Goal: Navigation & Orientation: Understand site structure

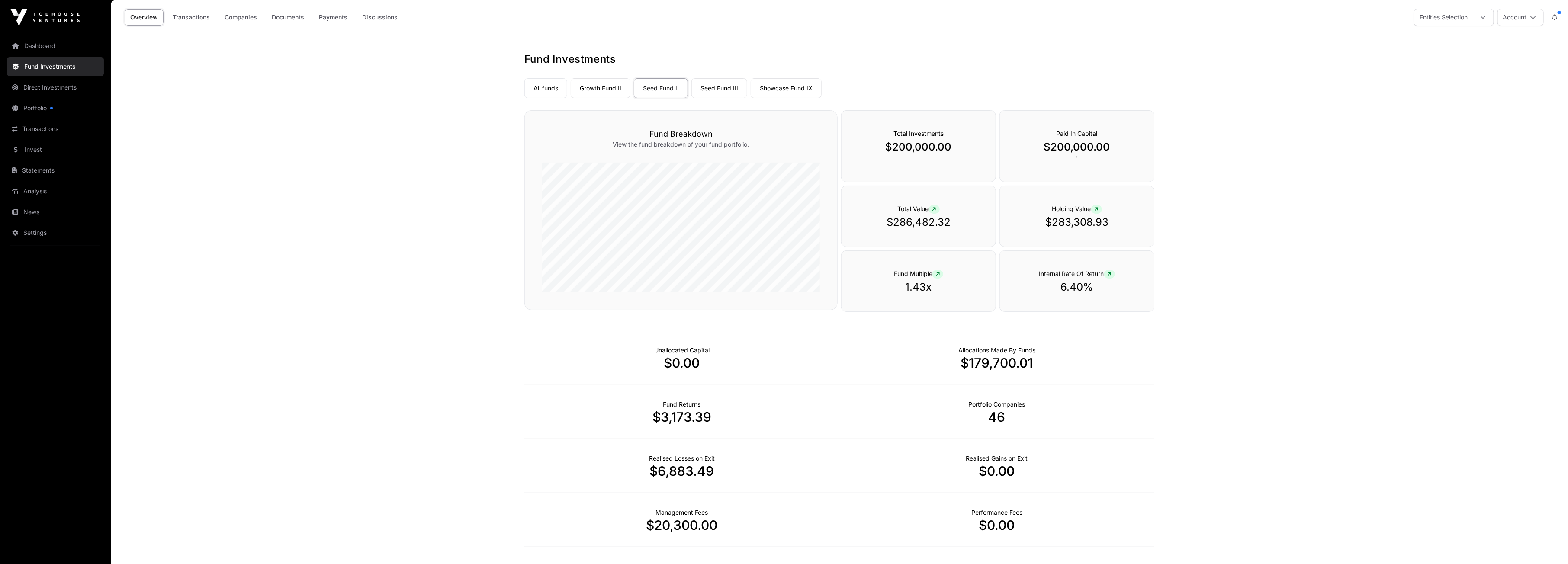
click at [152, 14] on link "Overview" at bounding box center [144, 17] width 39 height 16
click at [54, 44] on link "Dashboard" at bounding box center [55, 46] width 97 height 19
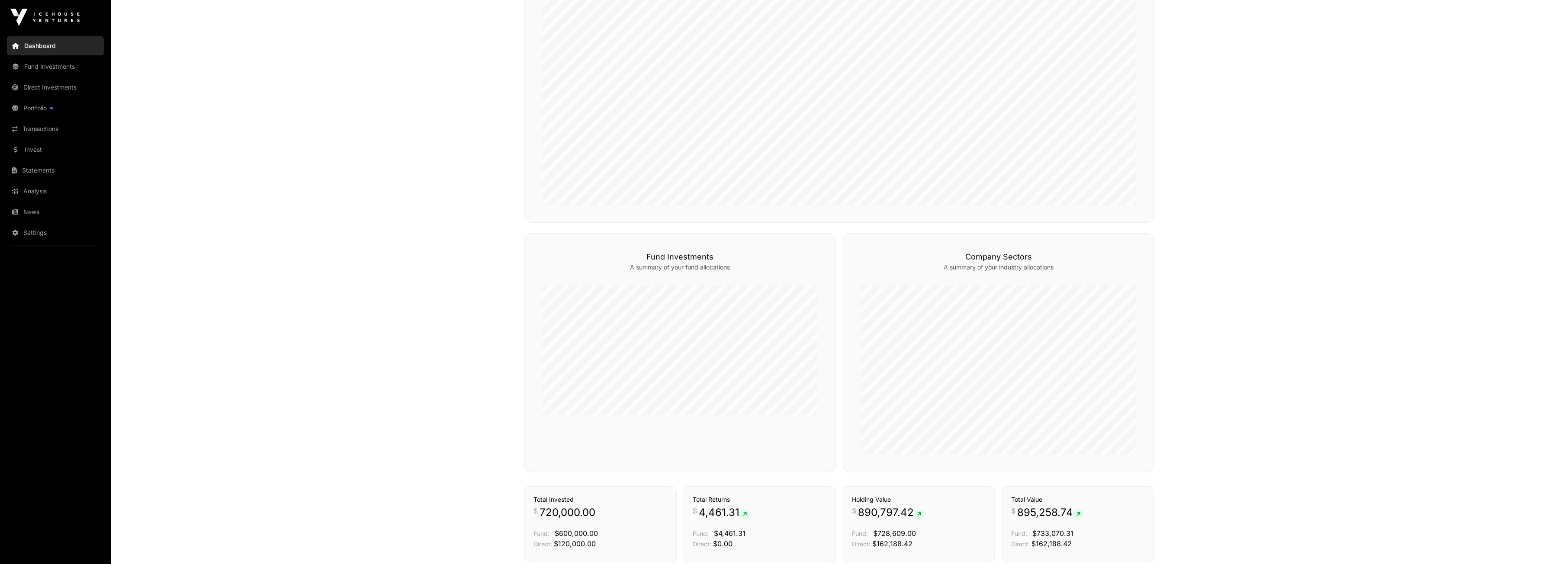
scroll to position [500, 0]
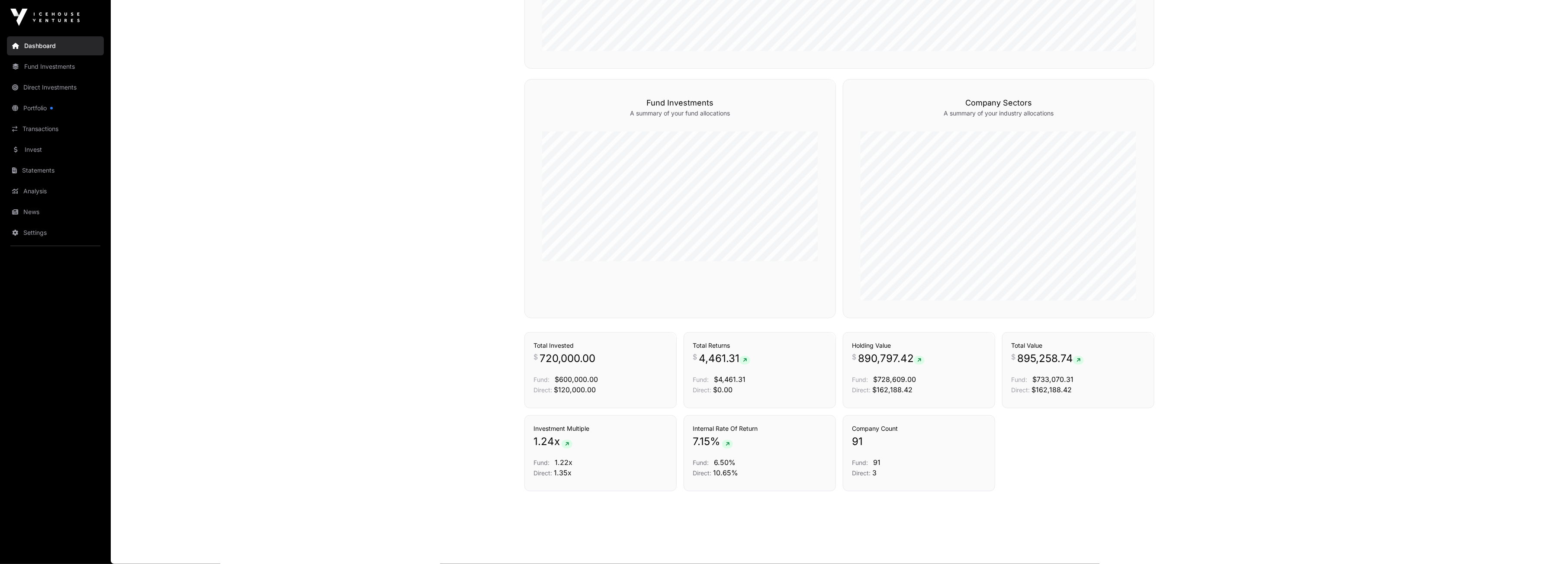
click at [42, 66] on link "Fund Investments" at bounding box center [55, 67] width 97 height 19
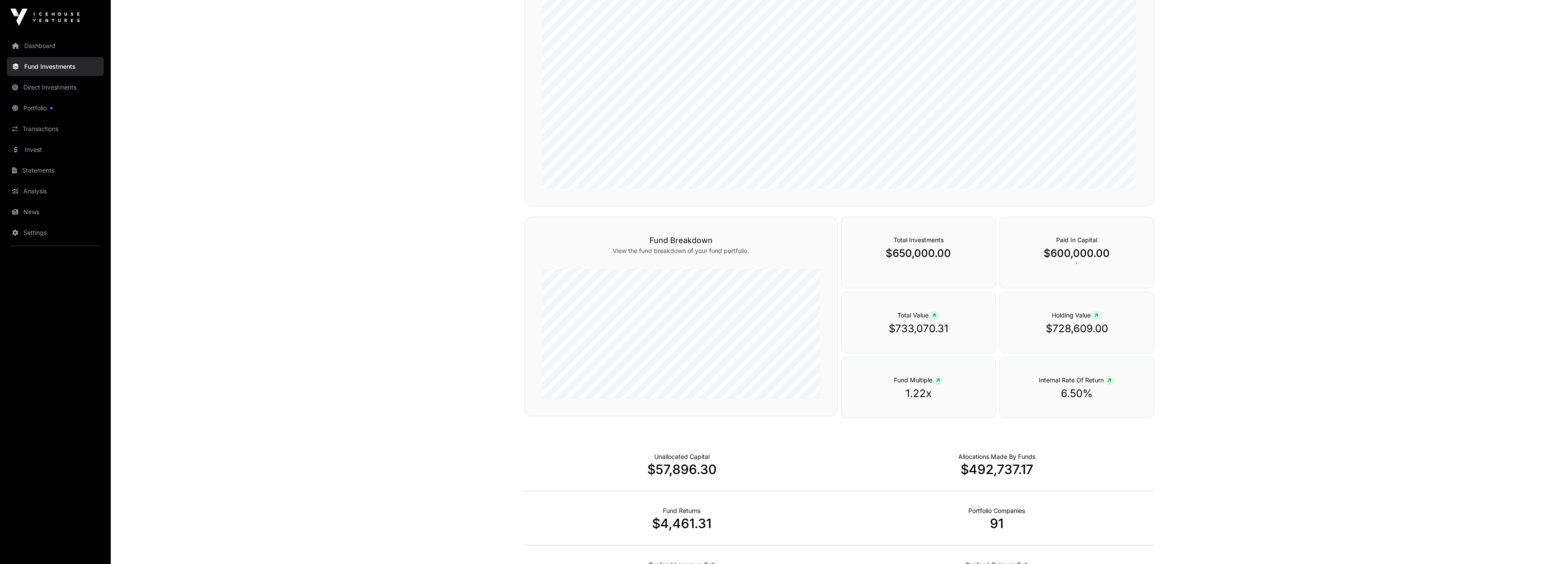
scroll to position [87, 0]
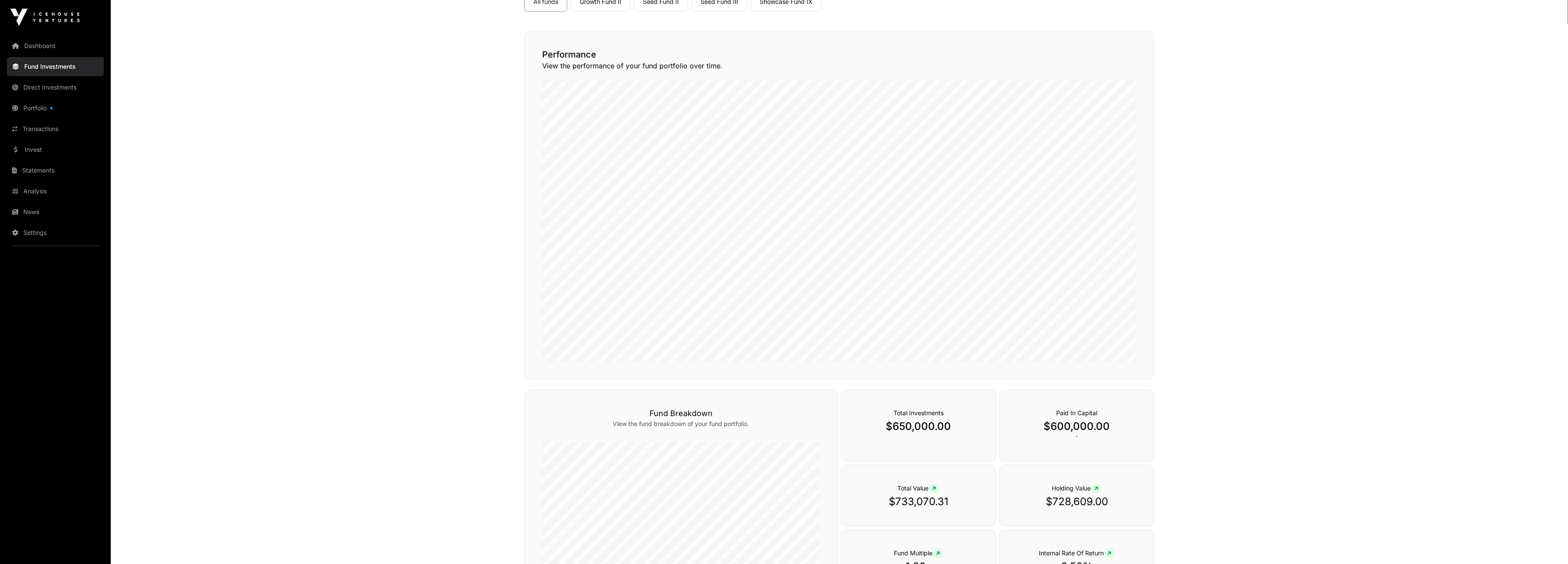
click at [44, 85] on link "Direct Investments" at bounding box center [55, 87] width 97 height 19
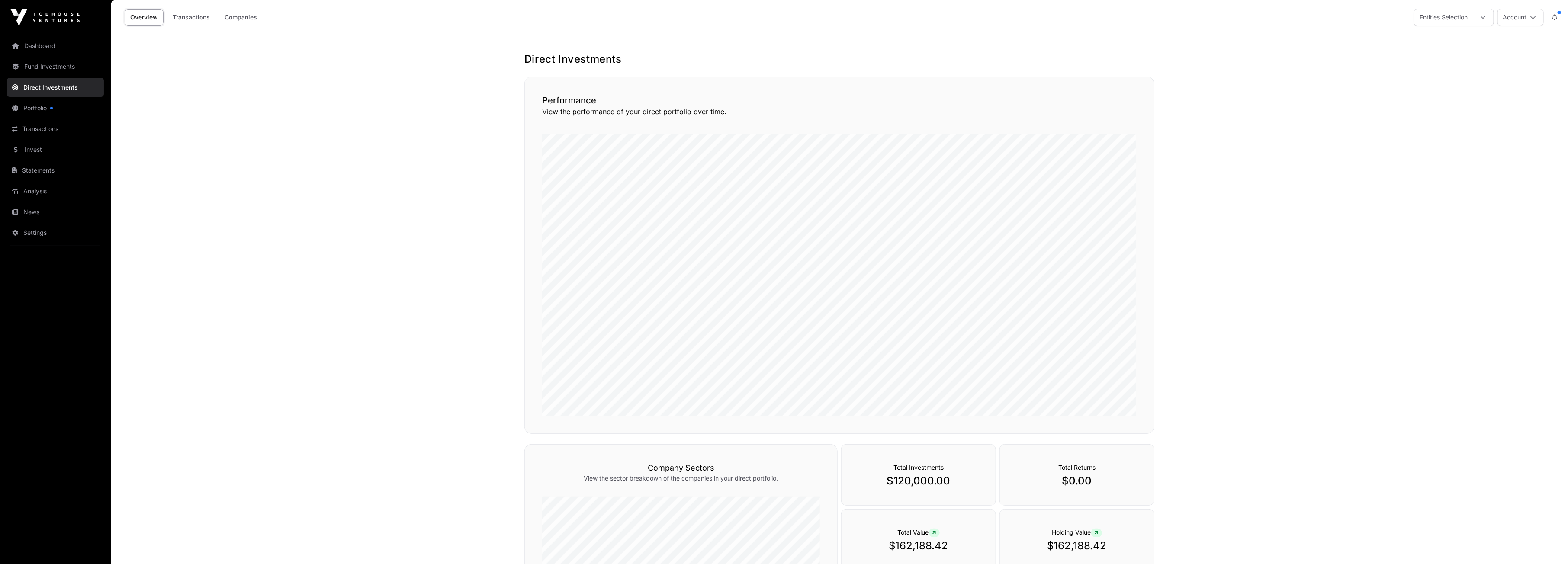
scroll to position [156, 0]
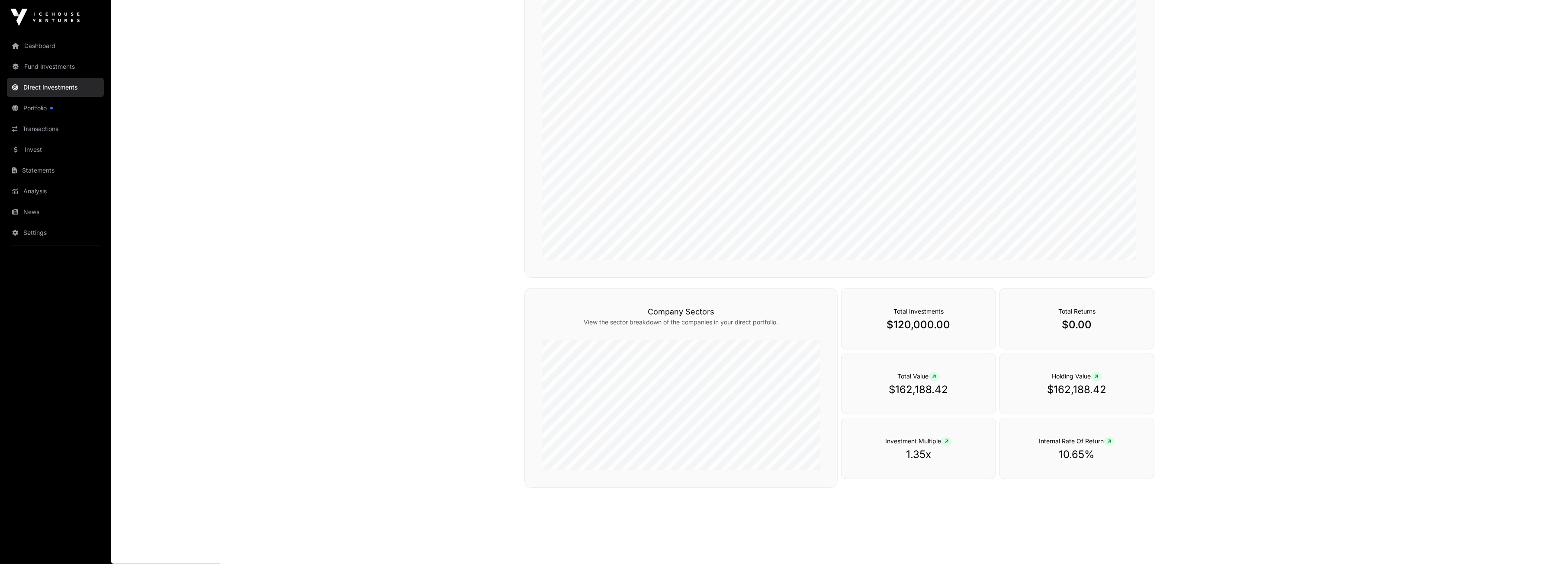
click at [54, 69] on link "Fund Investments" at bounding box center [55, 67] width 97 height 19
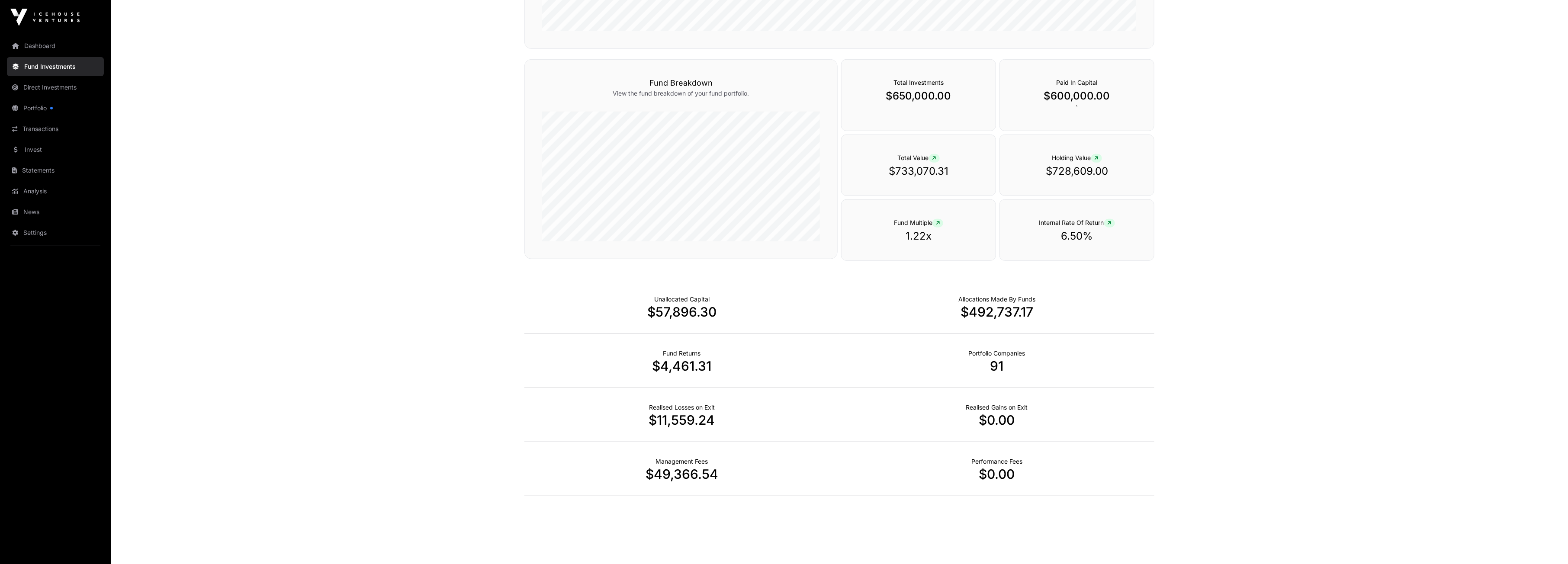
scroll to position [422, 0]
